Goal: Transaction & Acquisition: Purchase product/service

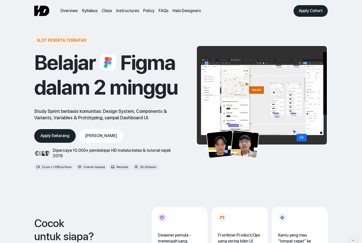
scroll to position [1743, 0]
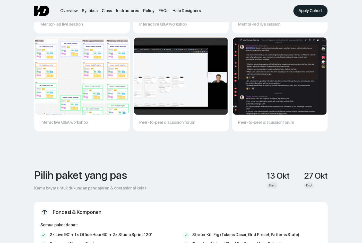
scroll to position [1817, 0]
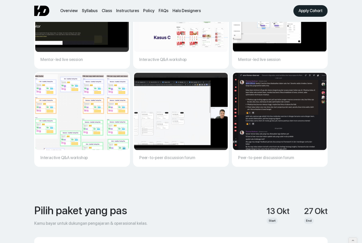
scroll to position [1823, 0]
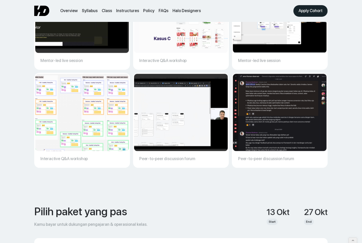
click at [161, 128] on img at bounding box center [181, 112] width 103 height 85
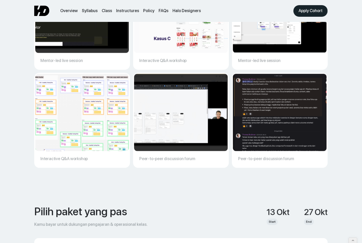
click at [255, 115] on img at bounding box center [280, 112] width 103 height 85
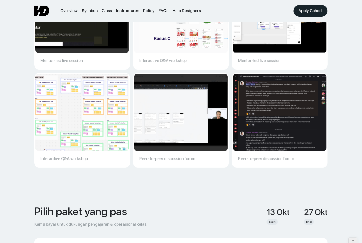
click at [208, 166] on div "Classroom Snapshots Cuplikan nyata dari sesi live dan diskusi Mentor-led live s…" at bounding box center [181, 55] width 325 height 264
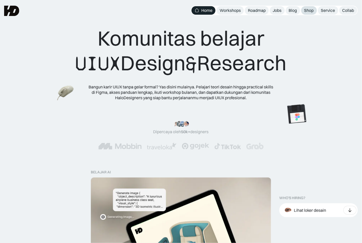
click at [312, 7] on link "Shop" at bounding box center [310, 10] width 16 height 9
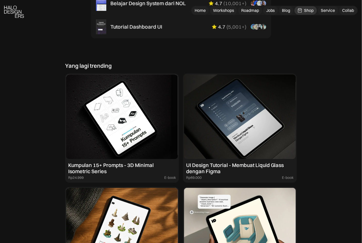
scroll to position [477, 0]
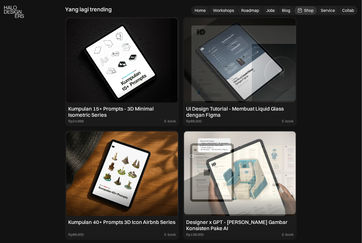
click at [232, 154] on img at bounding box center [240, 173] width 112 height 85
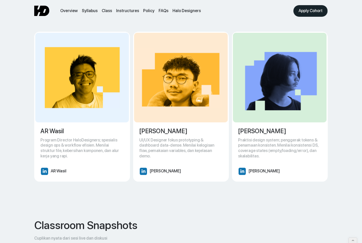
scroll to position [1549, 0]
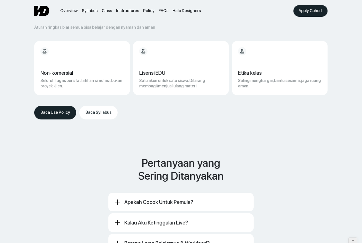
scroll to position [2739, 0]
